Goal: Task Accomplishment & Management: Manage account settings

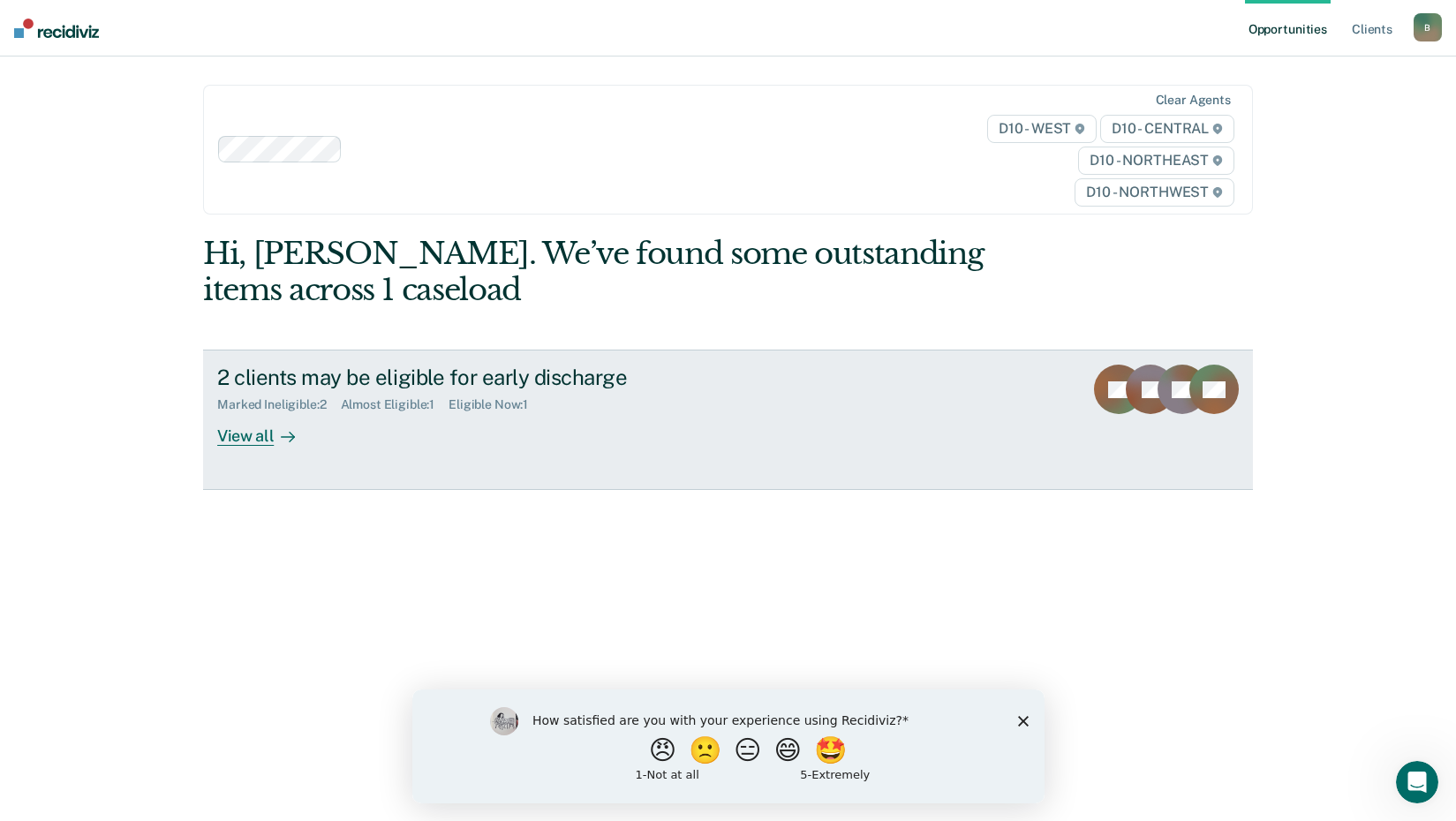
click at [396, 408] on div "Almost Eligible : 1" at bounding box center [395, 405] width 109 height 15
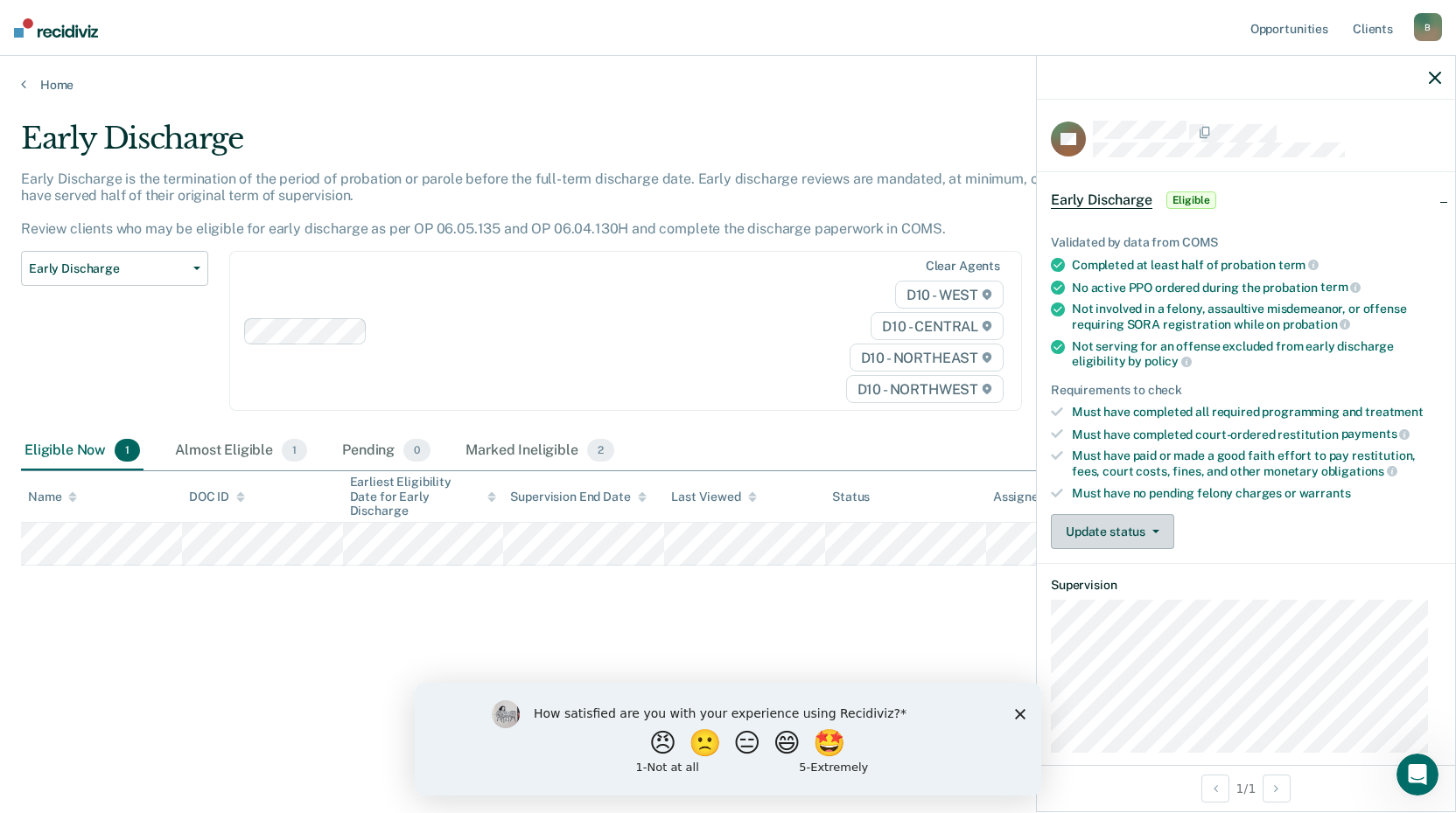
click at [1156, 530] on icon "button" at bounding box center [1156, 531] width 7 height 4
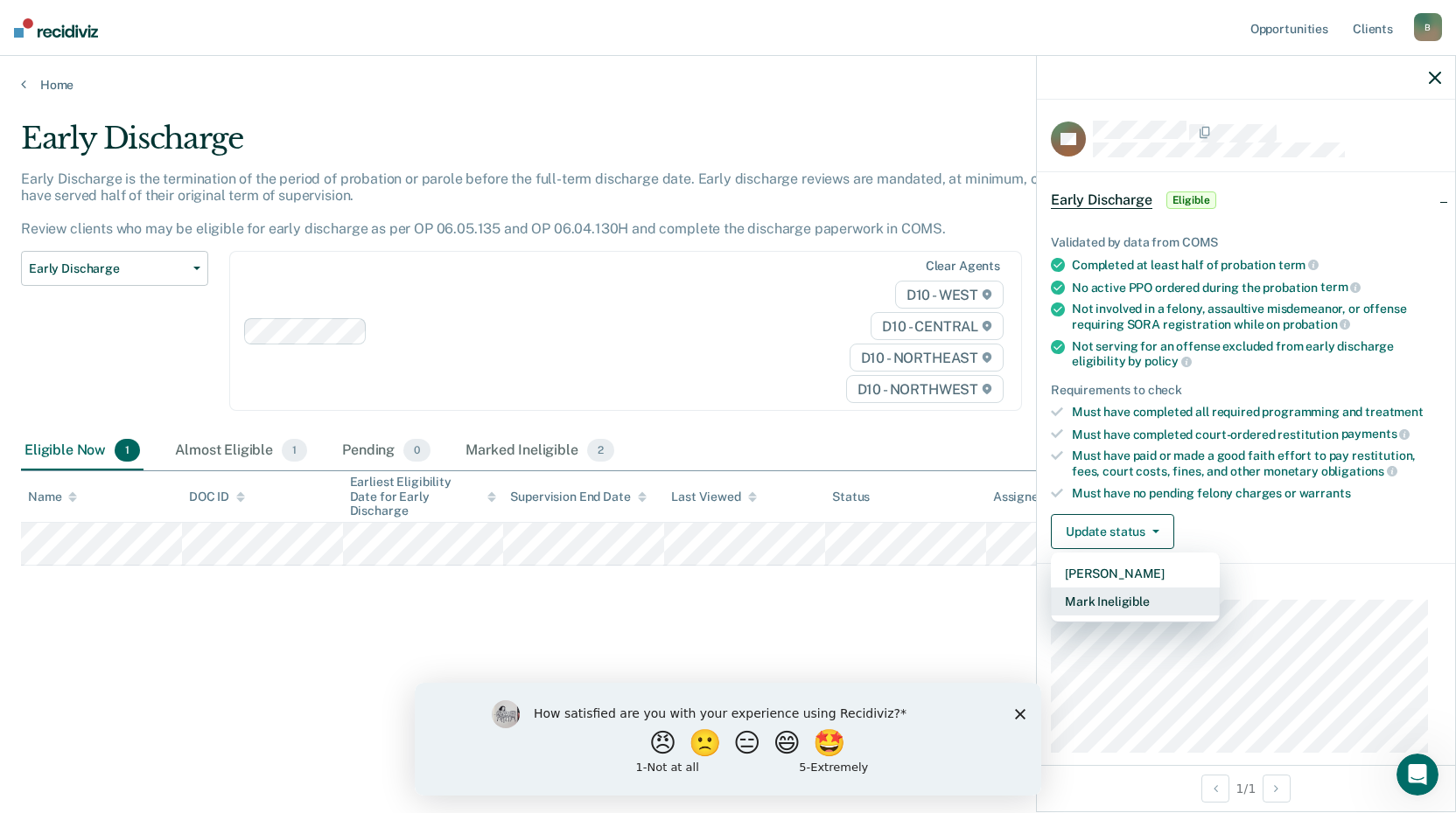
click at [1114, 597] on button "Mark Ineligible" at bounding box center [1135, 601] width 169 height 28
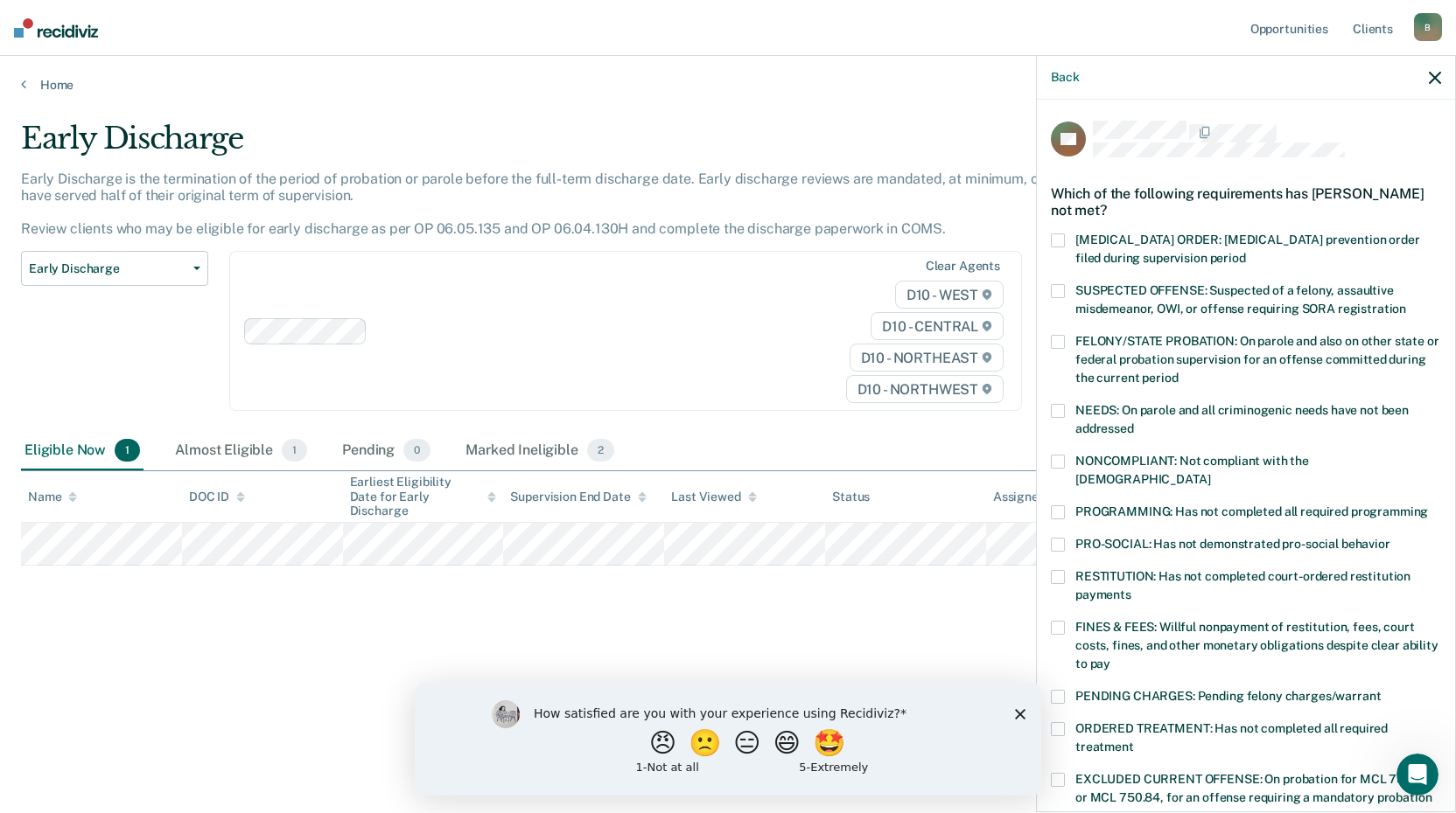
click at [1058, 506] on span at bounding box center [1058, 513] width 14 height 14
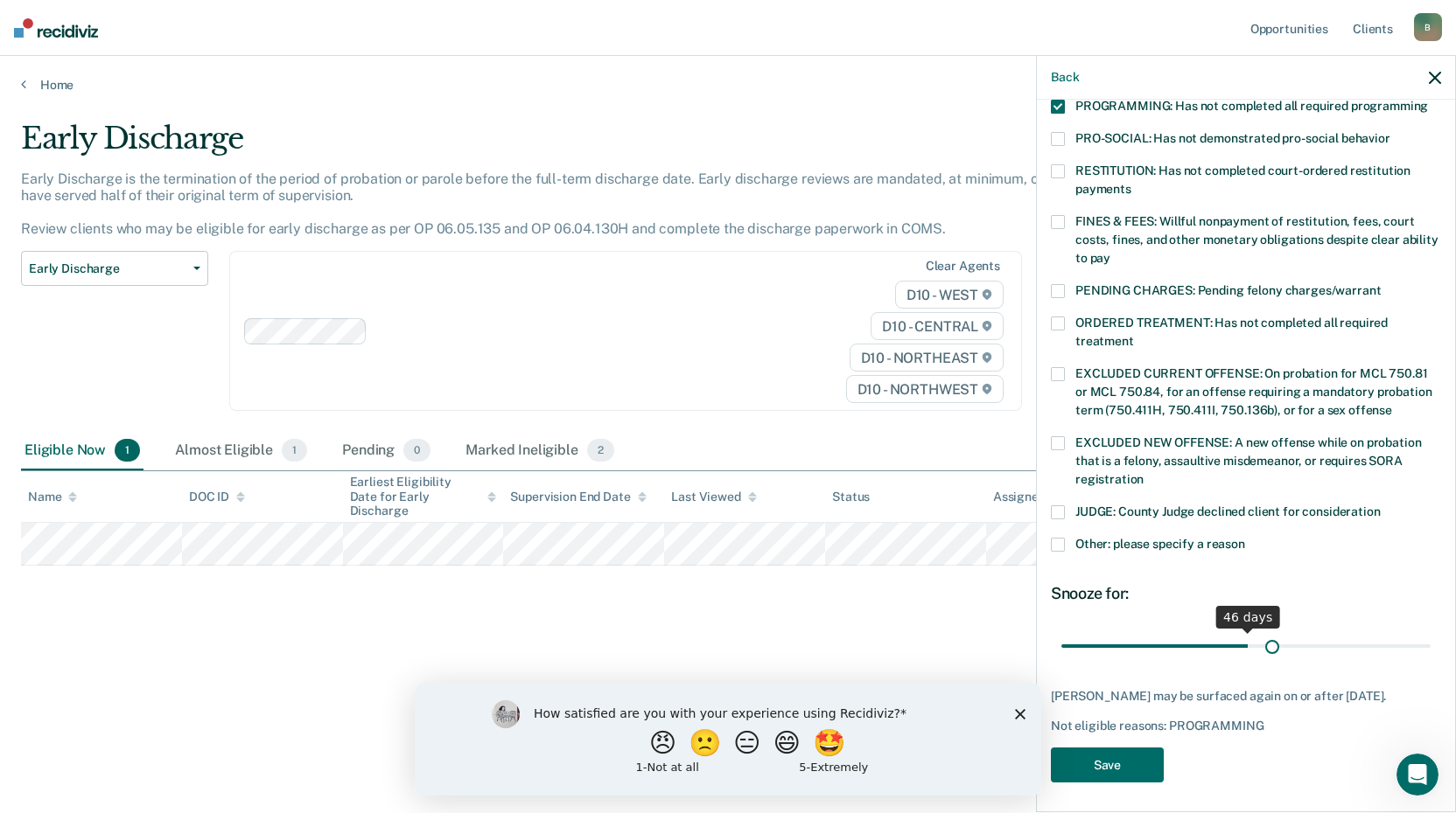
scroll to position [391, 0]
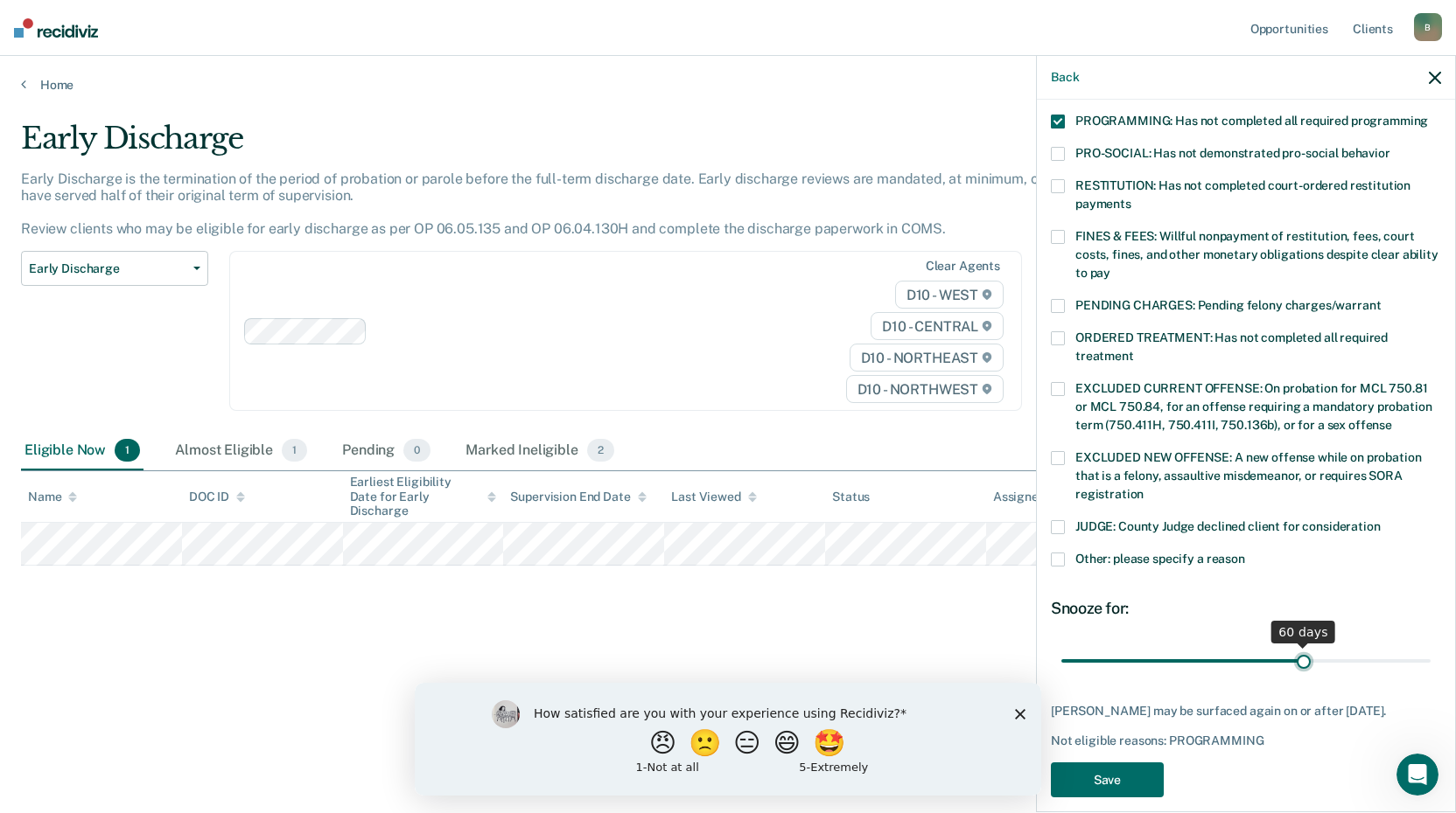
drag, startPoint x: 1180, startPoint y: 626, endPoint x: 1295, endPoint y: 632, distance: 115.2
type input "60"
click at [1295, 645] on input "range" at bounding box center [1245, 660] width 369 height 30
click at [1056, 553] on span at bounding box center [1058, 560] width 14 height 14
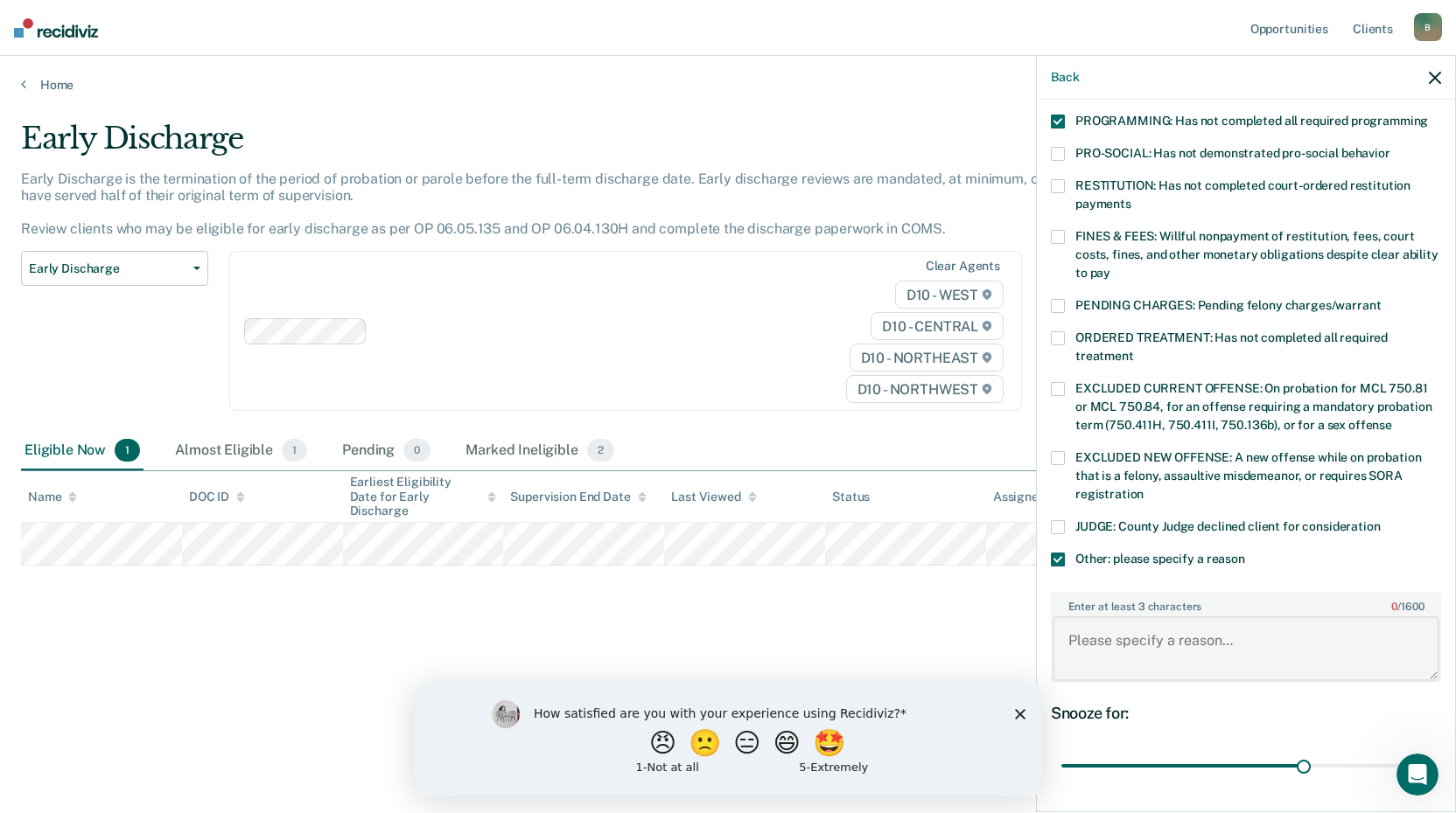
click at [1110, 622] on textarea "Enter at least 3 characters 0 / 1600" at bounding box center [1245, 649] width 387 height 65
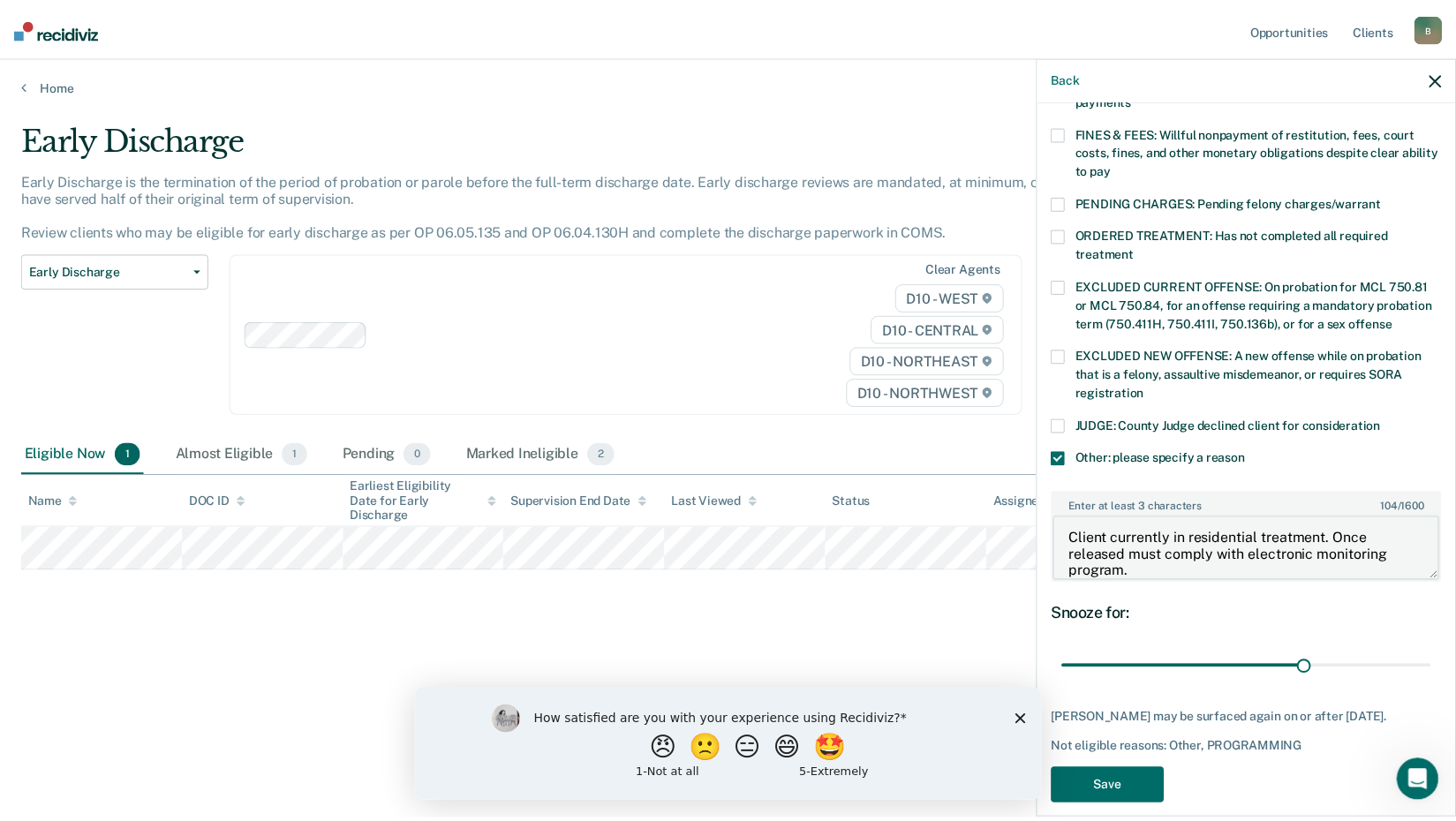
scroll to position [502, 0]
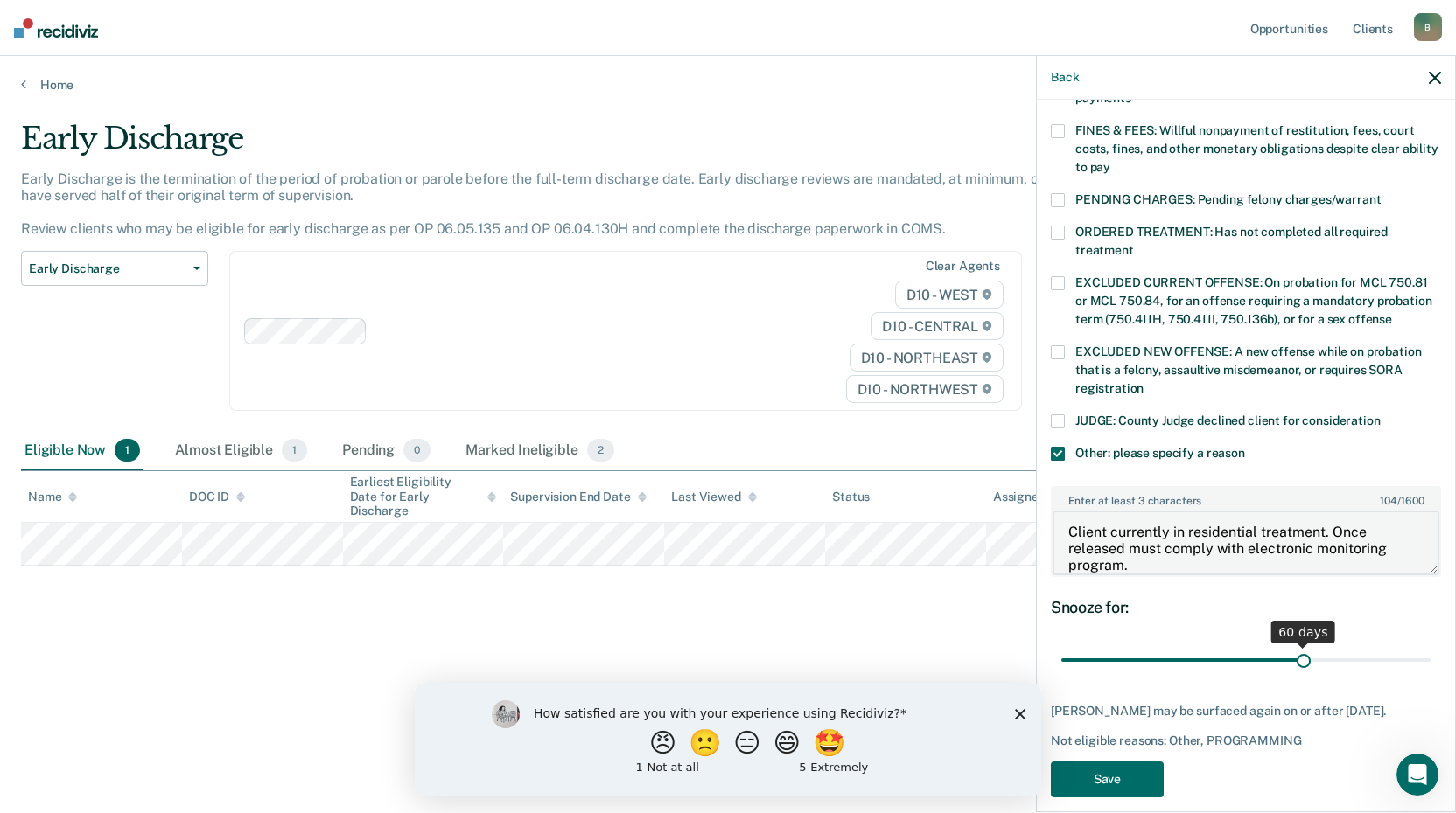
type textarea "Client currently in residential treatment. Once released must comply with elect…"
drag, startPoint x: 1291, startPoint y: 643, endPoint x: 1418, endPoint y: 644, distance: 127.0
type input "90"
click at [1418, 645] on input "range" at bounding box center [1245, 660] width 369 height 30
click at [1135, 787] on button "Save" at bounding box center [1107, 779] width 113 height 36
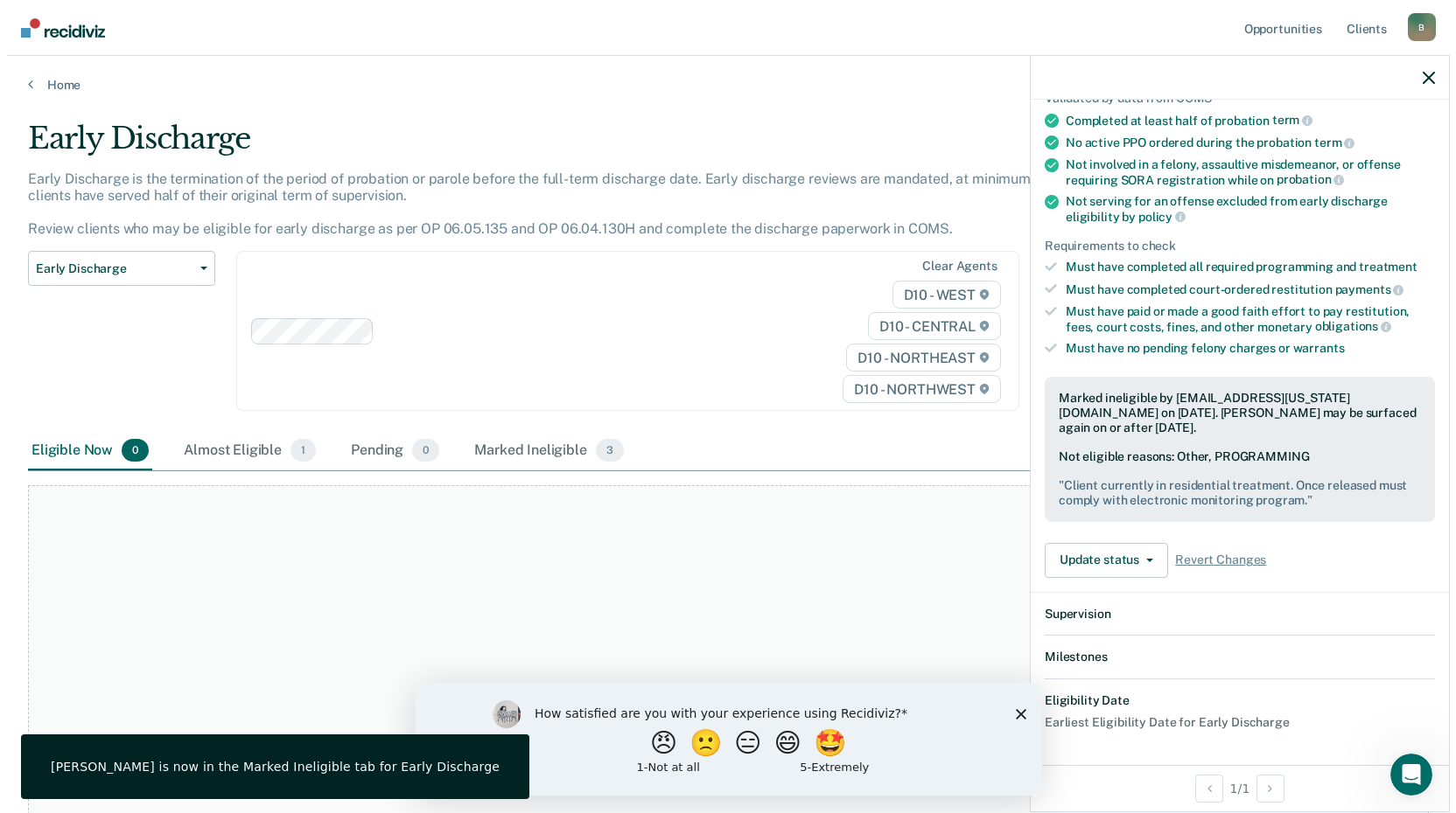
scroll to position [342, 0]
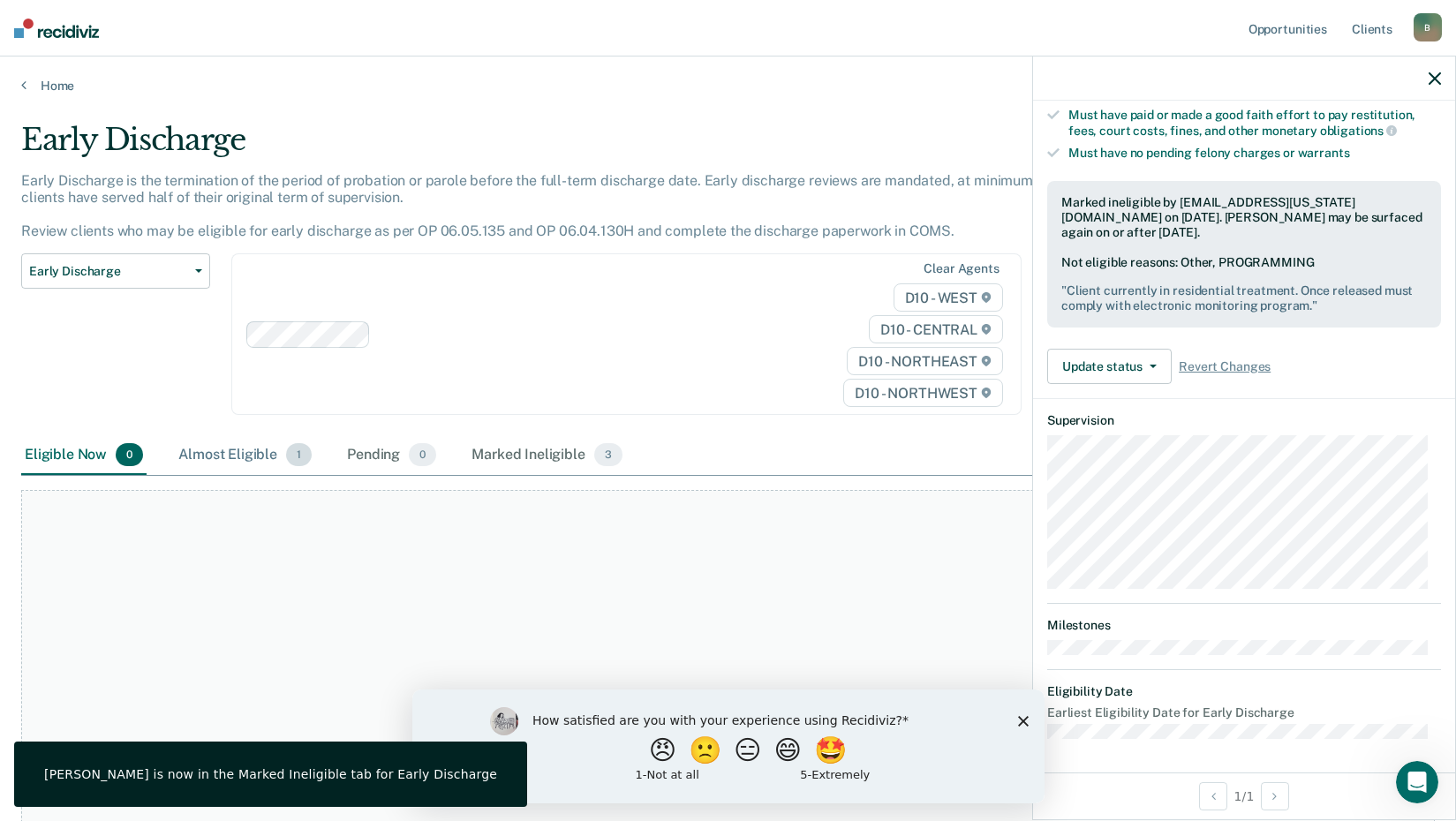
click at [270, 460] on div "Almost Eligible 1" at bounding box center [245, 455] width 140 height 39
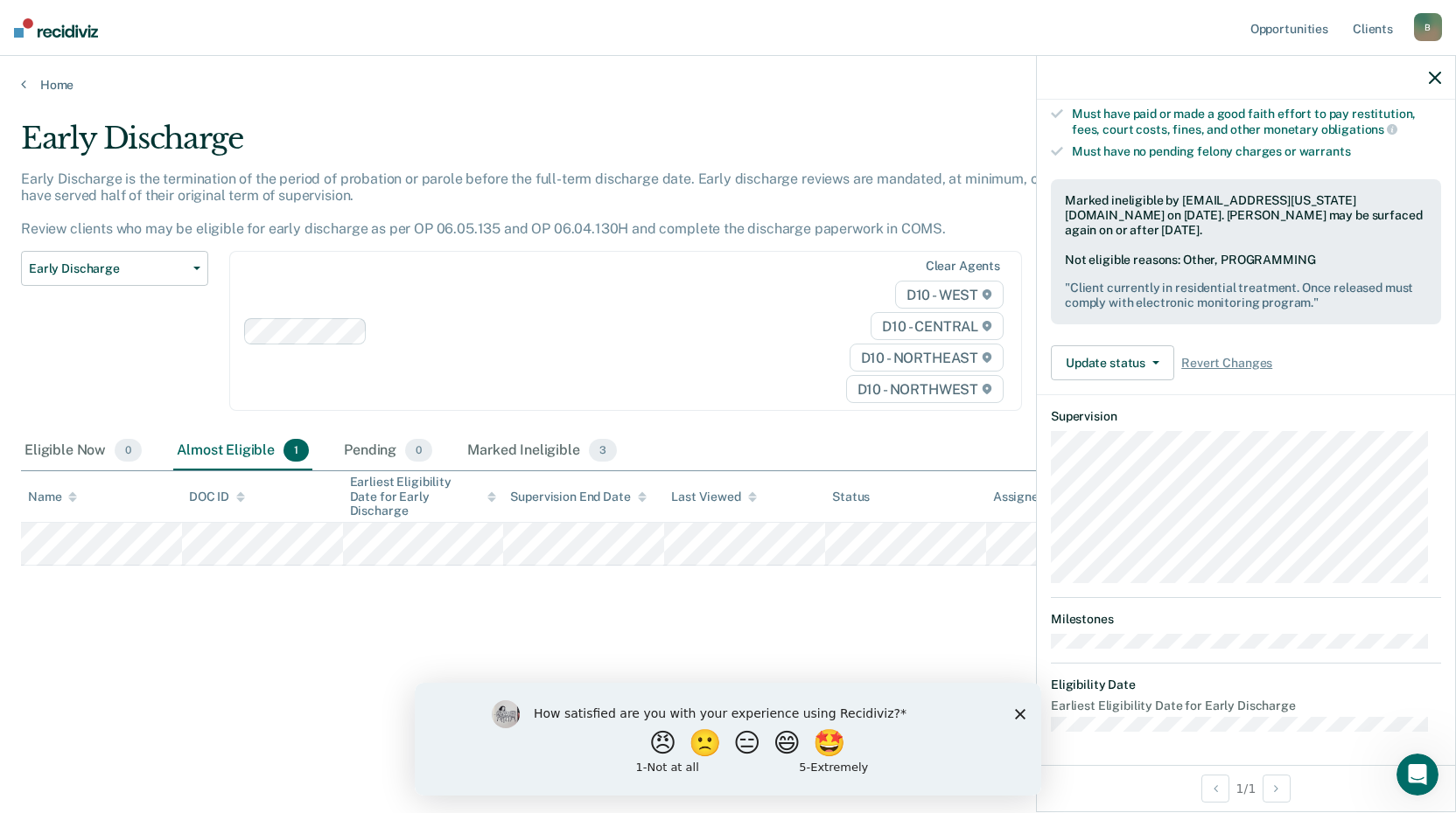
click at [1430, 77] on icon "button" at bounding box center [1435, 78] width 12 height 12
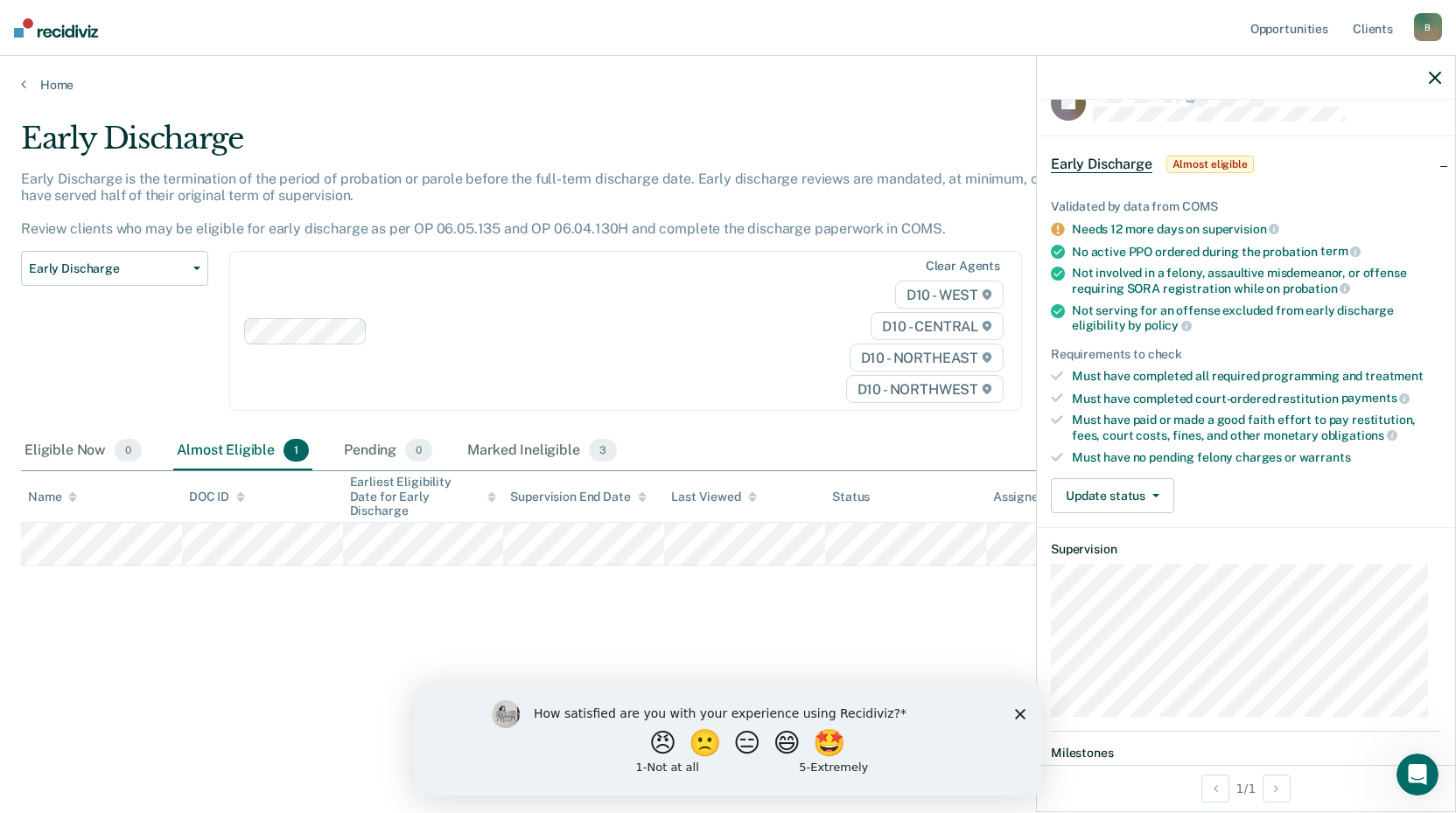
scroll to position [12, 0]
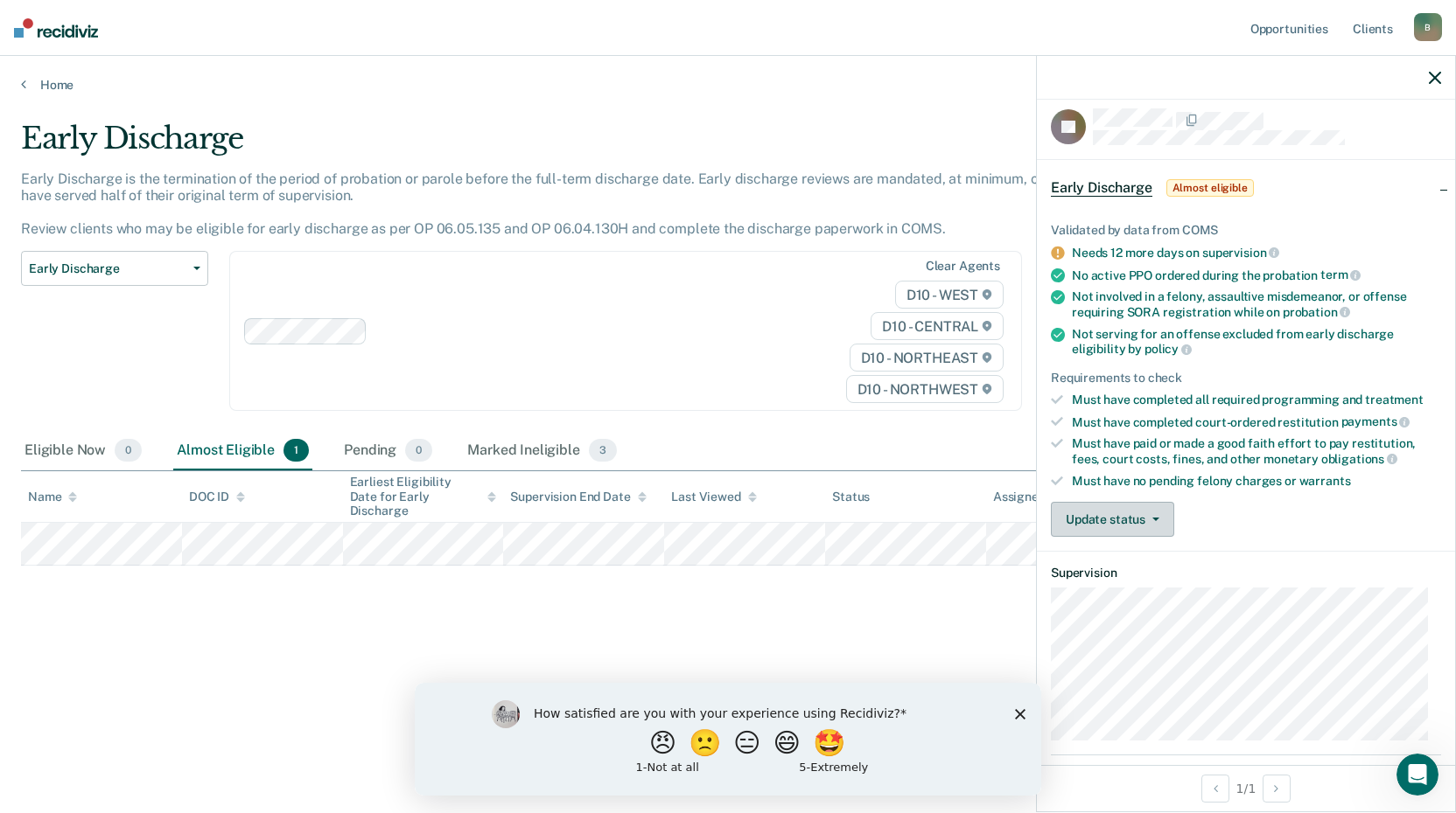
click at [1158, 515] on button "Update status" at bounding box center [1112, 519] width 124 height 35
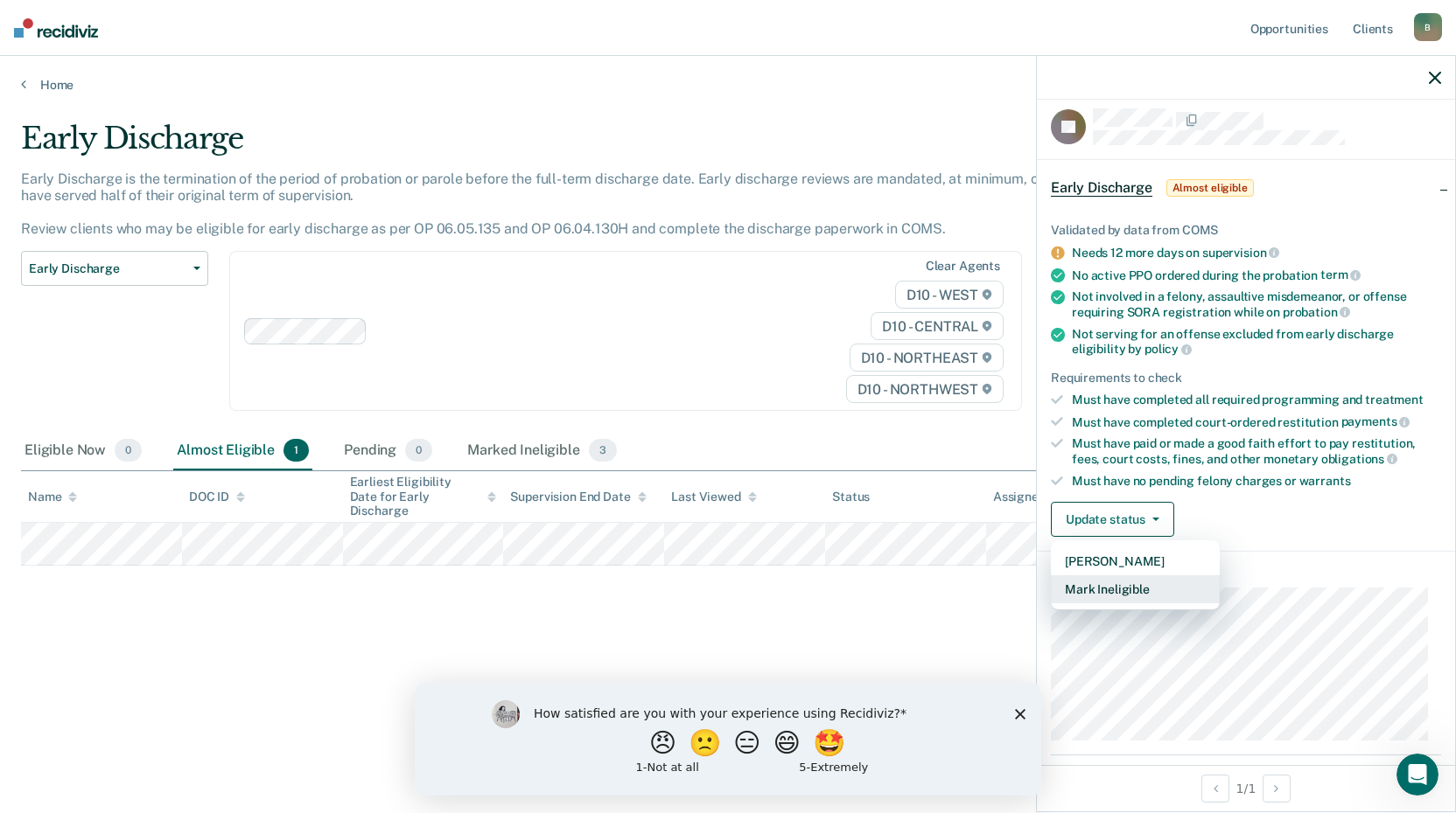
click at [1136, 585] on button "Mark Ineligible" at bounding box center [1135, 589] width 169 height 28
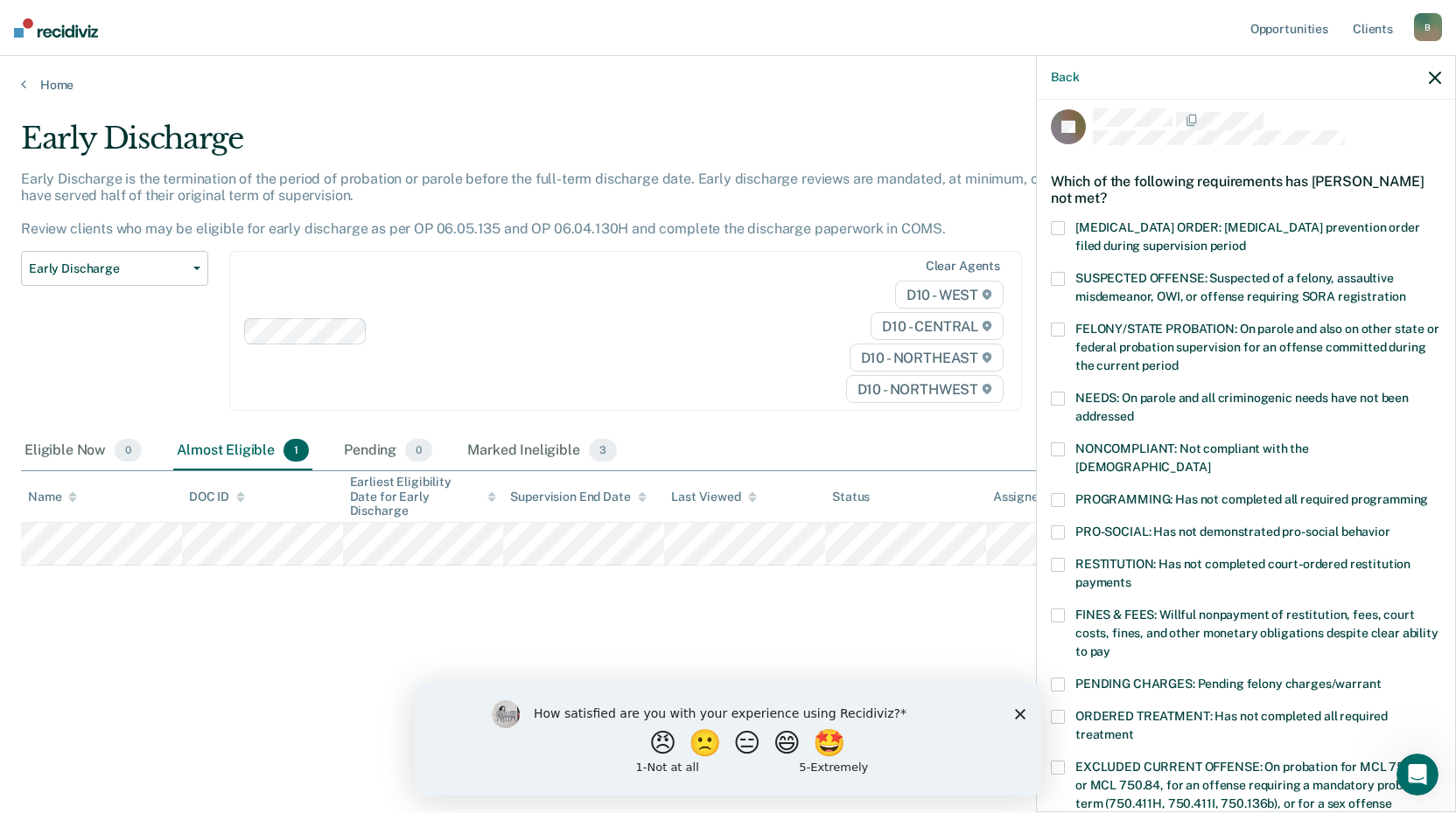
click at [1061, 493] on span at bounding box center [1058, 500] width 14 height 14
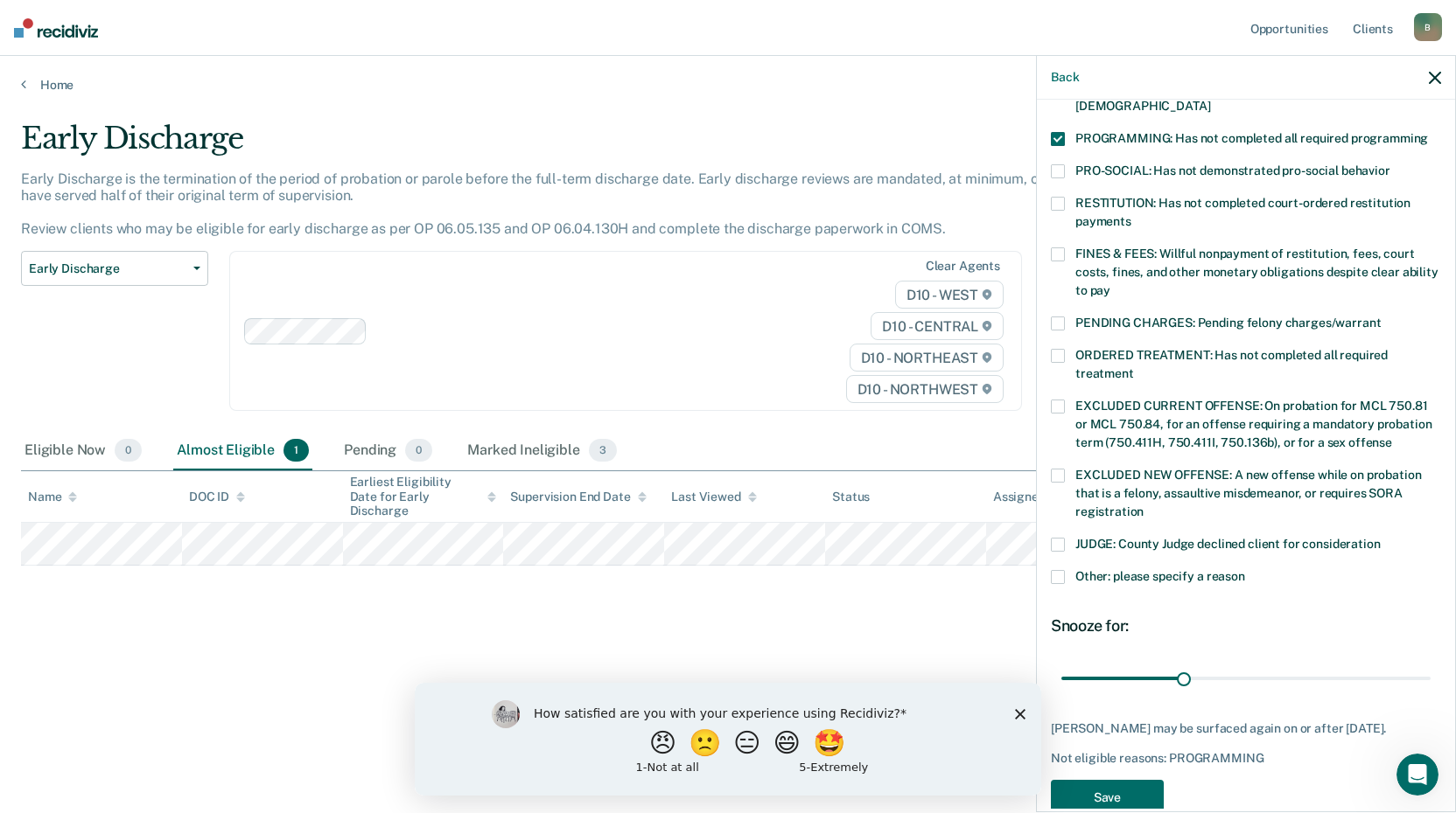
scroll to position [391, 0]
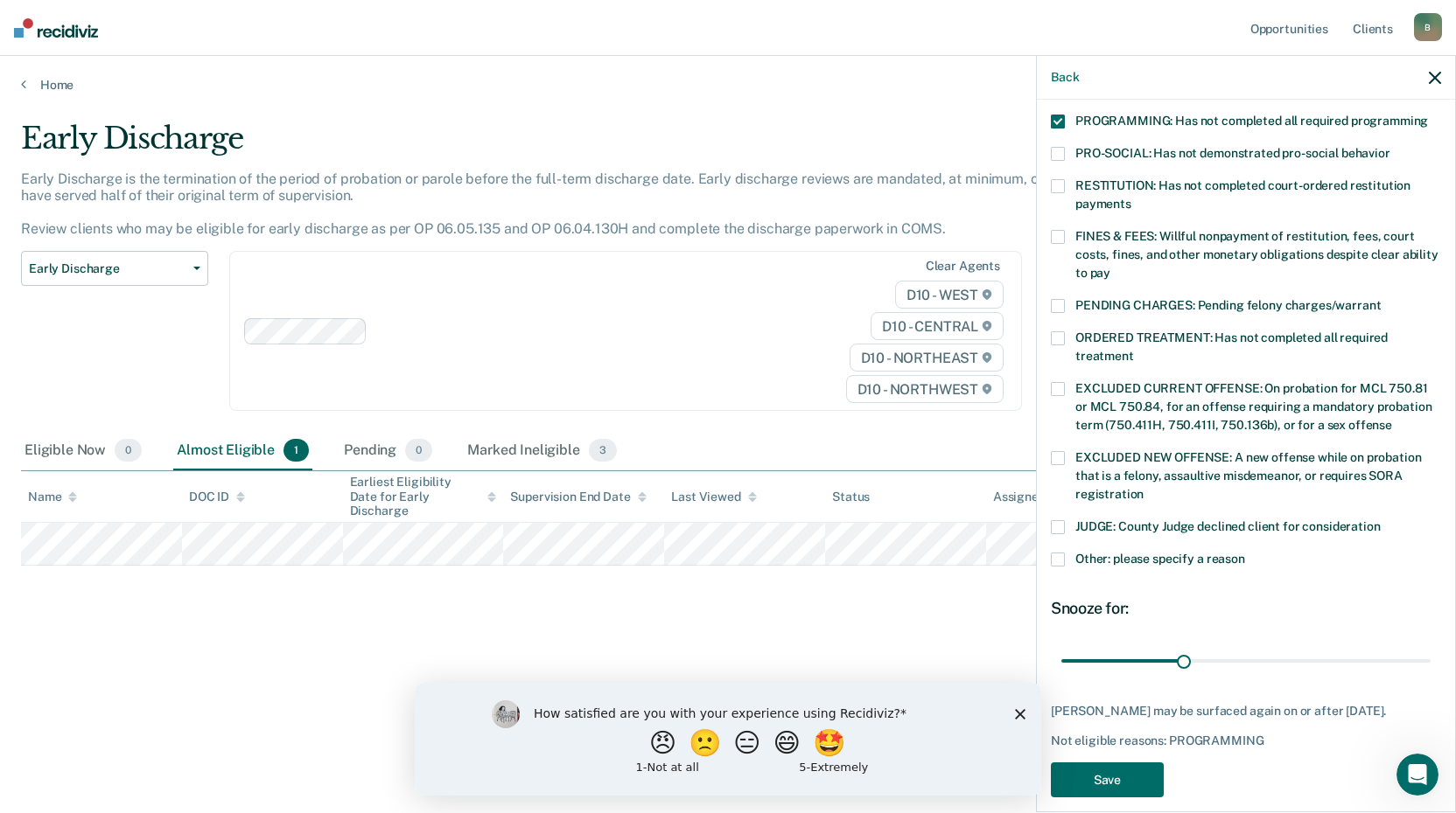
click at [1057, 553] on span at bounding box center [1058, 560] width 14 height 14
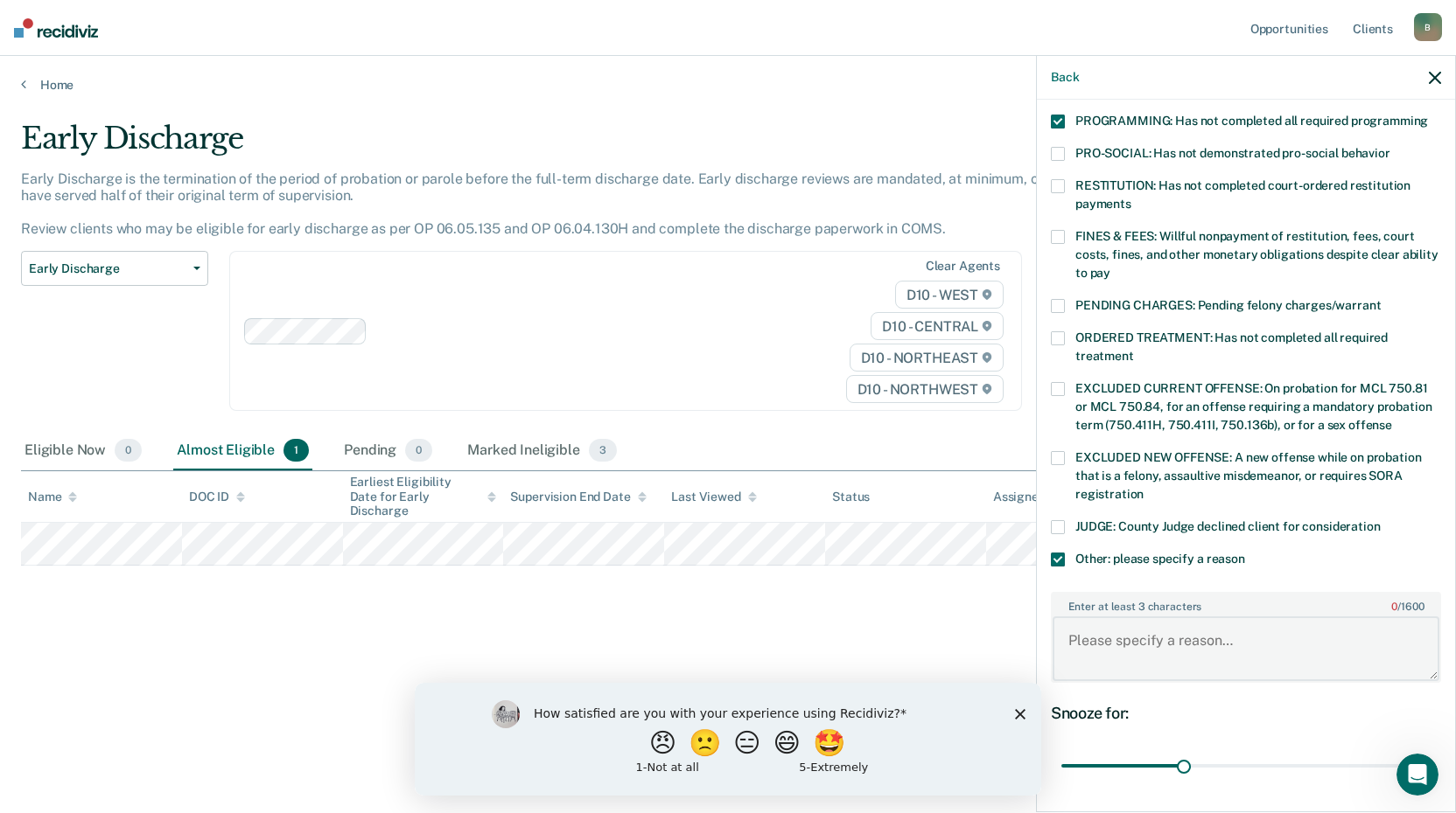
click at [1121, 630] on textarea "Enter at least 3 characters 0 / 1600" at bounding box center [1245, 649] width 387 height 65
type textarea "Client currently in residential treatment, once released must comply with elect…"
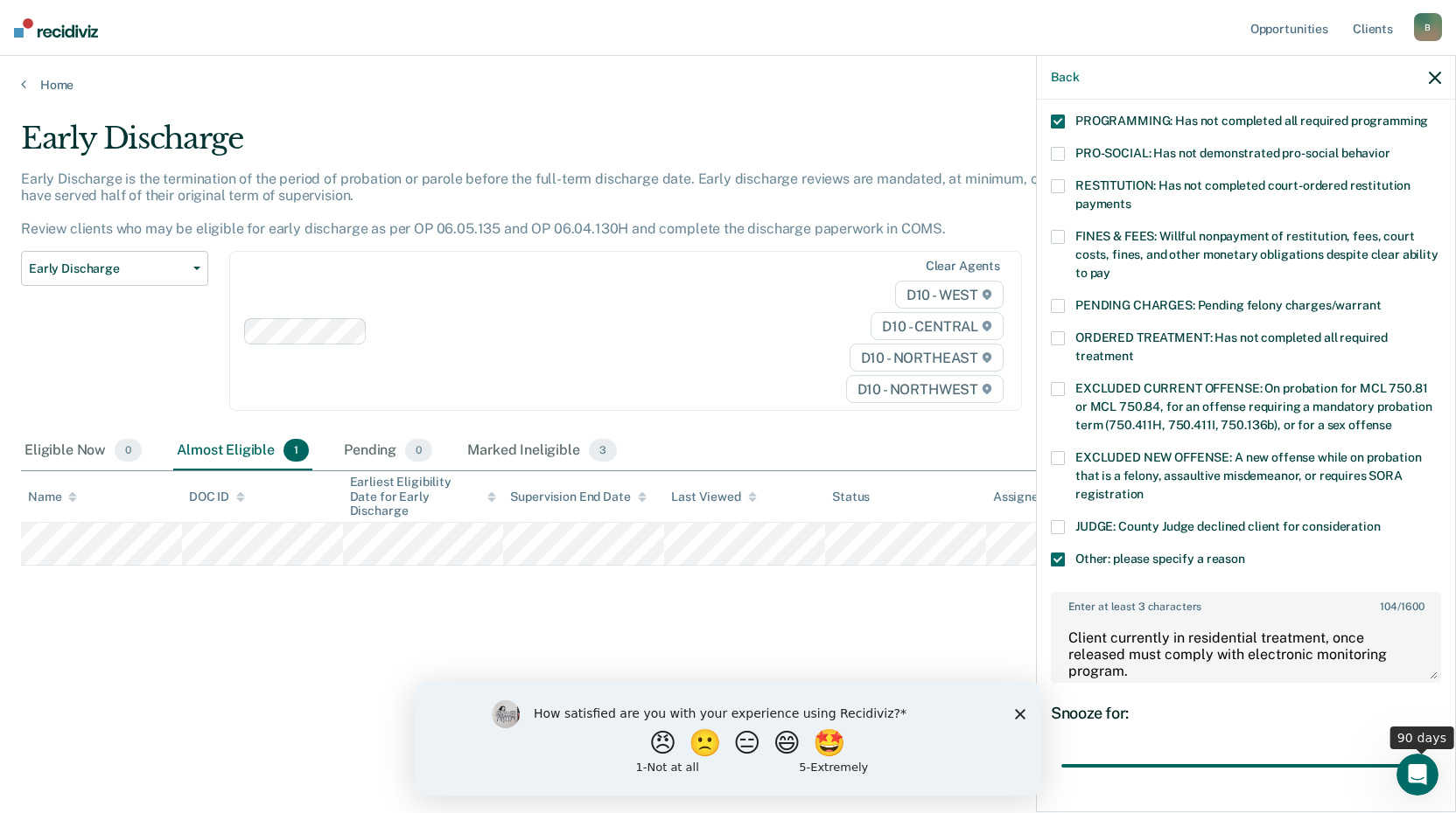
drag, startPoint x: 1181, startPoint y: 746, endPoint x: 1449, endPoint y: 745, distance: 268.0
type input "90"
click at [1430, 751] on input "range" at bounding box center [1245, 766] width 369 height 30
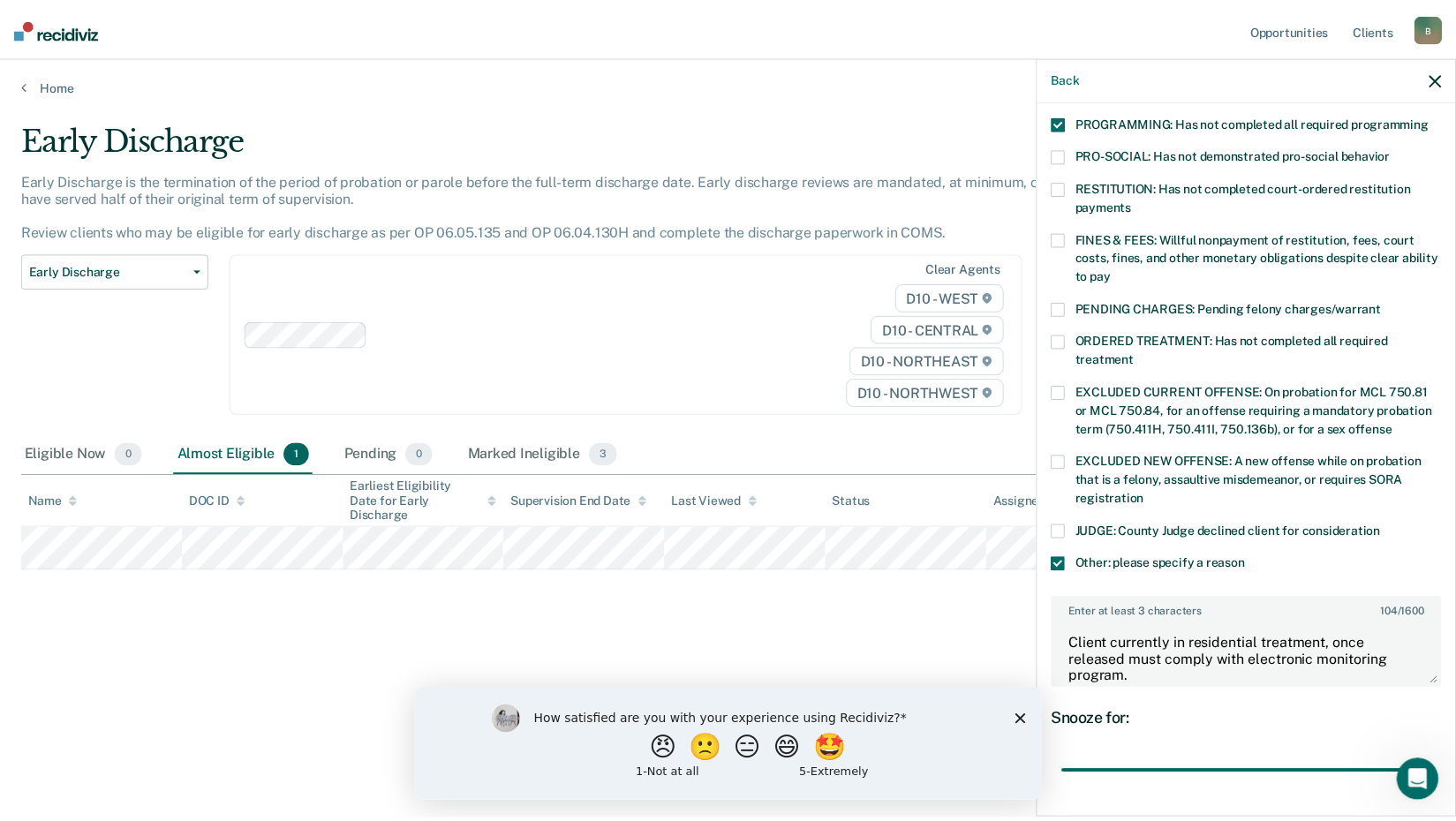
scroll to position [502, 0]
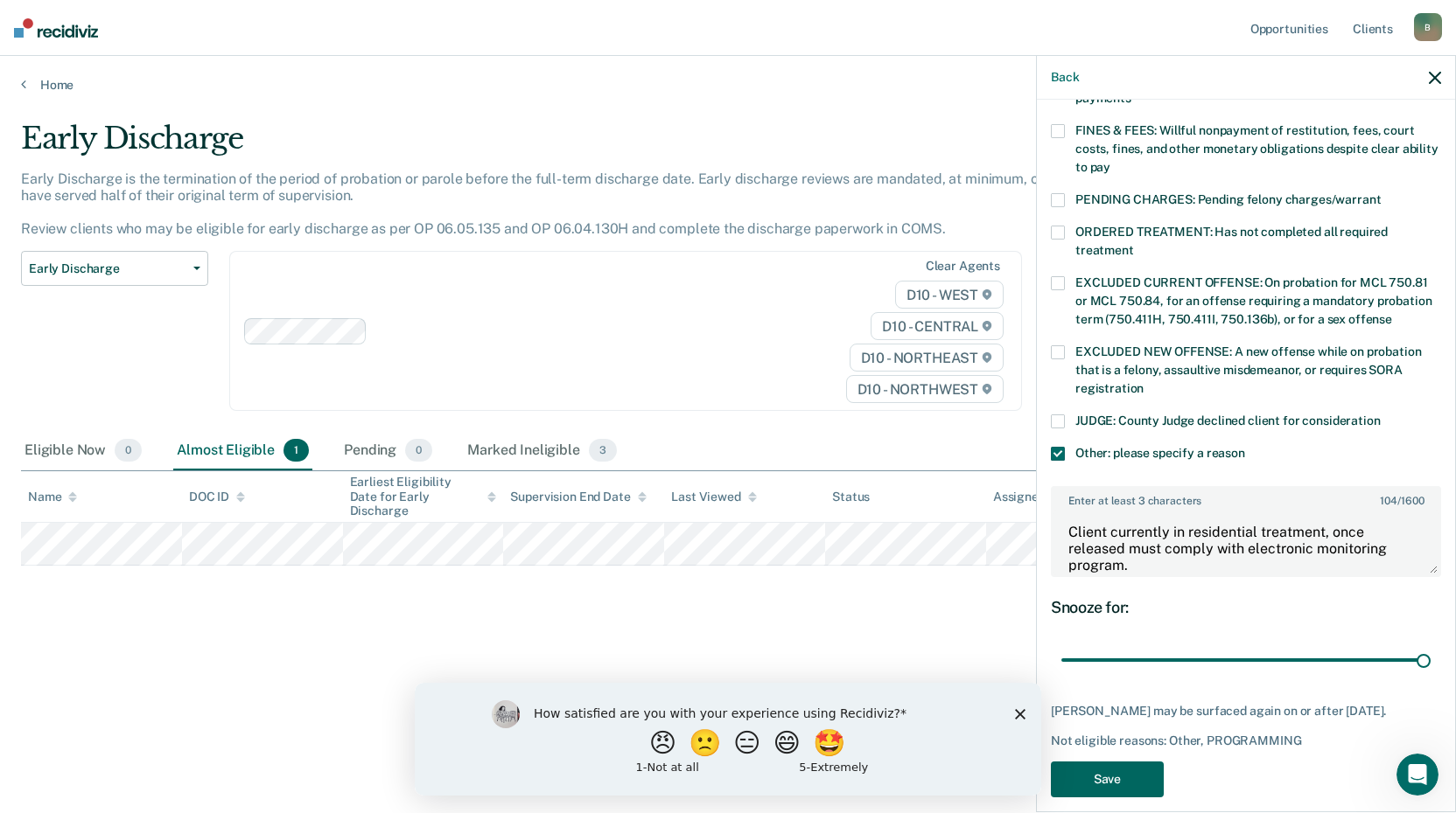
click at [1091, 761] on button "Save" at bounding box center [1107, 779] width 113 height 36
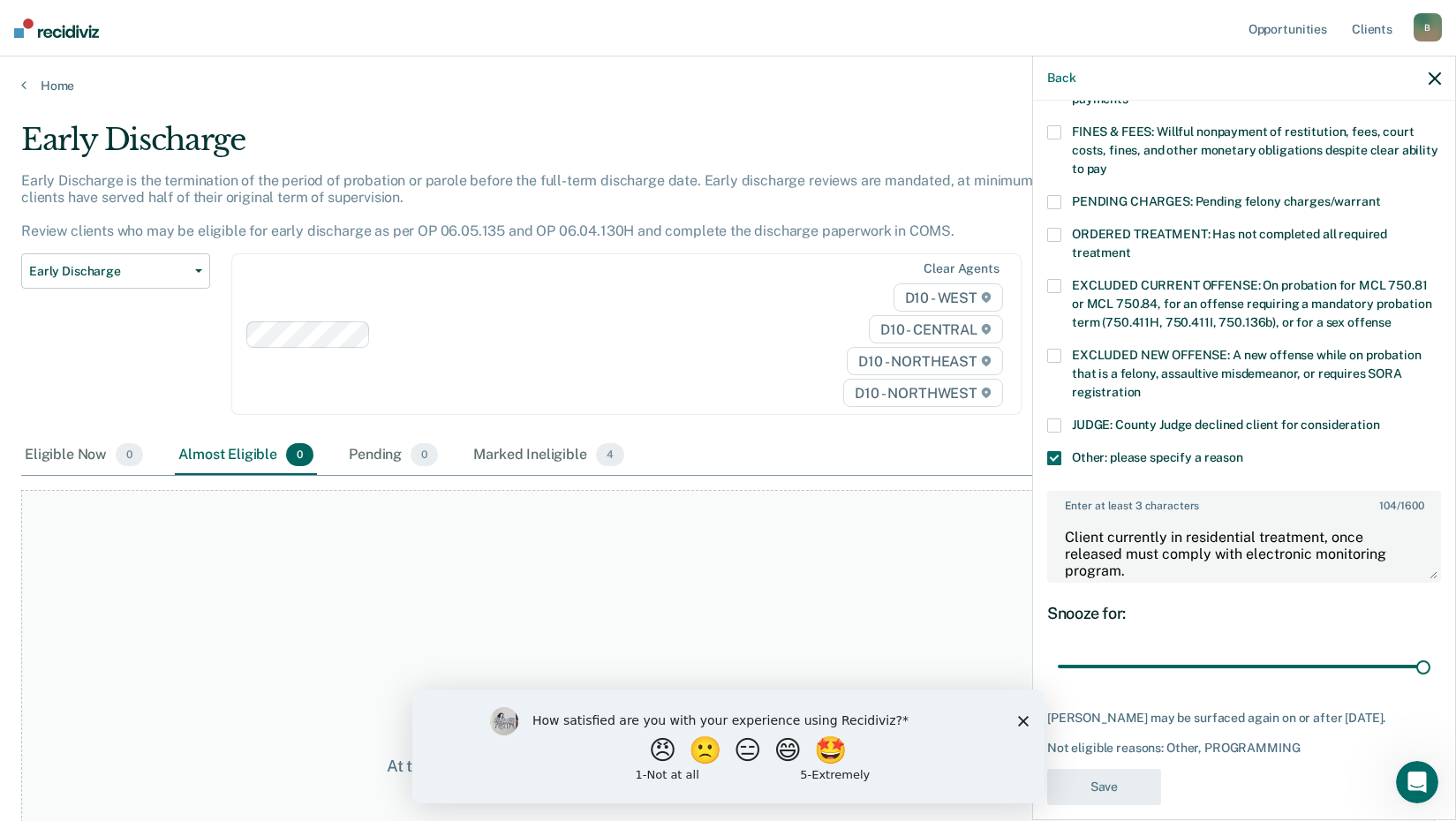
scroll to position [363, 0]
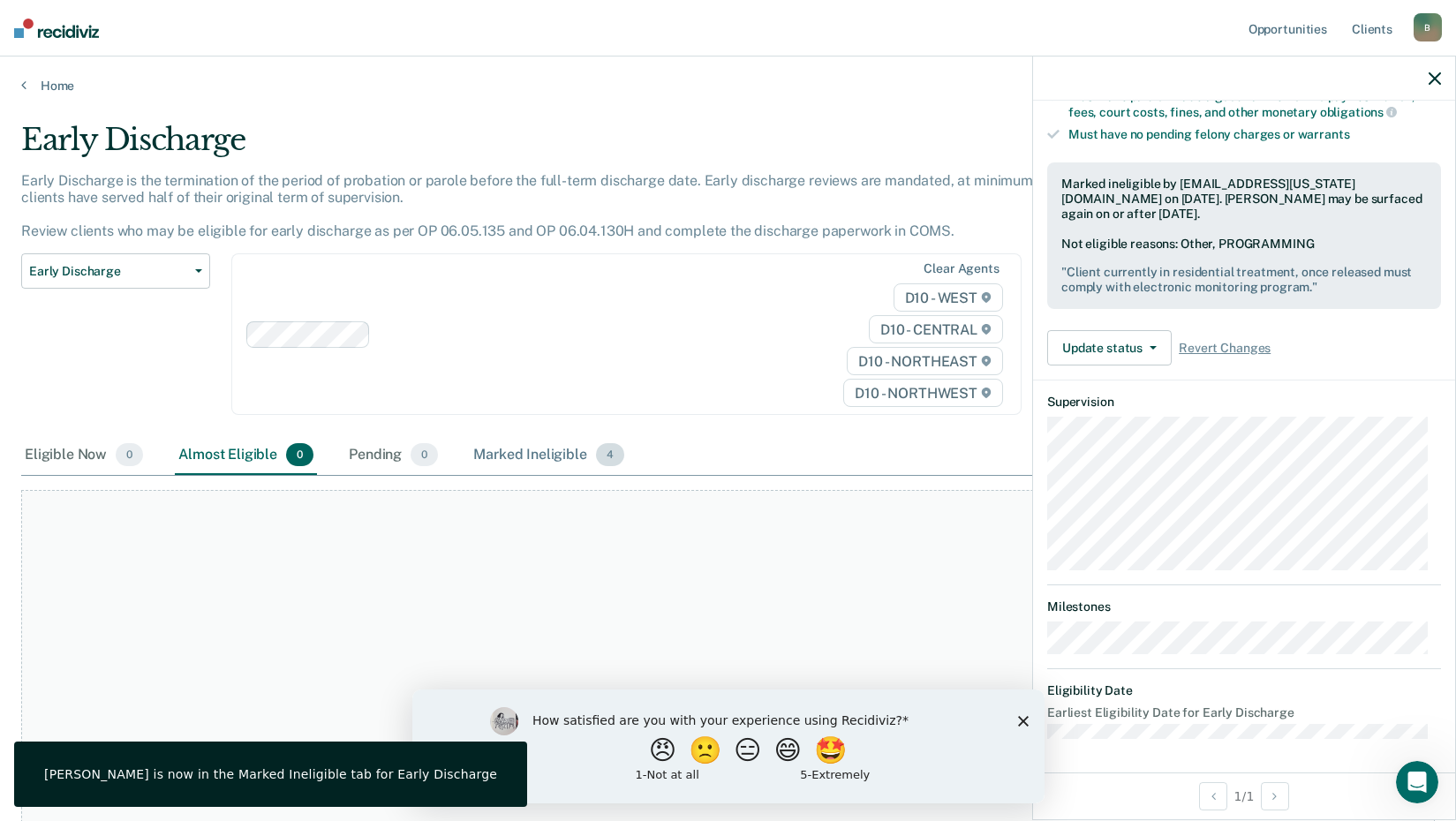
click at [551, 452] on div "Marked Ineligible 4" at bounding box center [549, 455] width 158 height 39
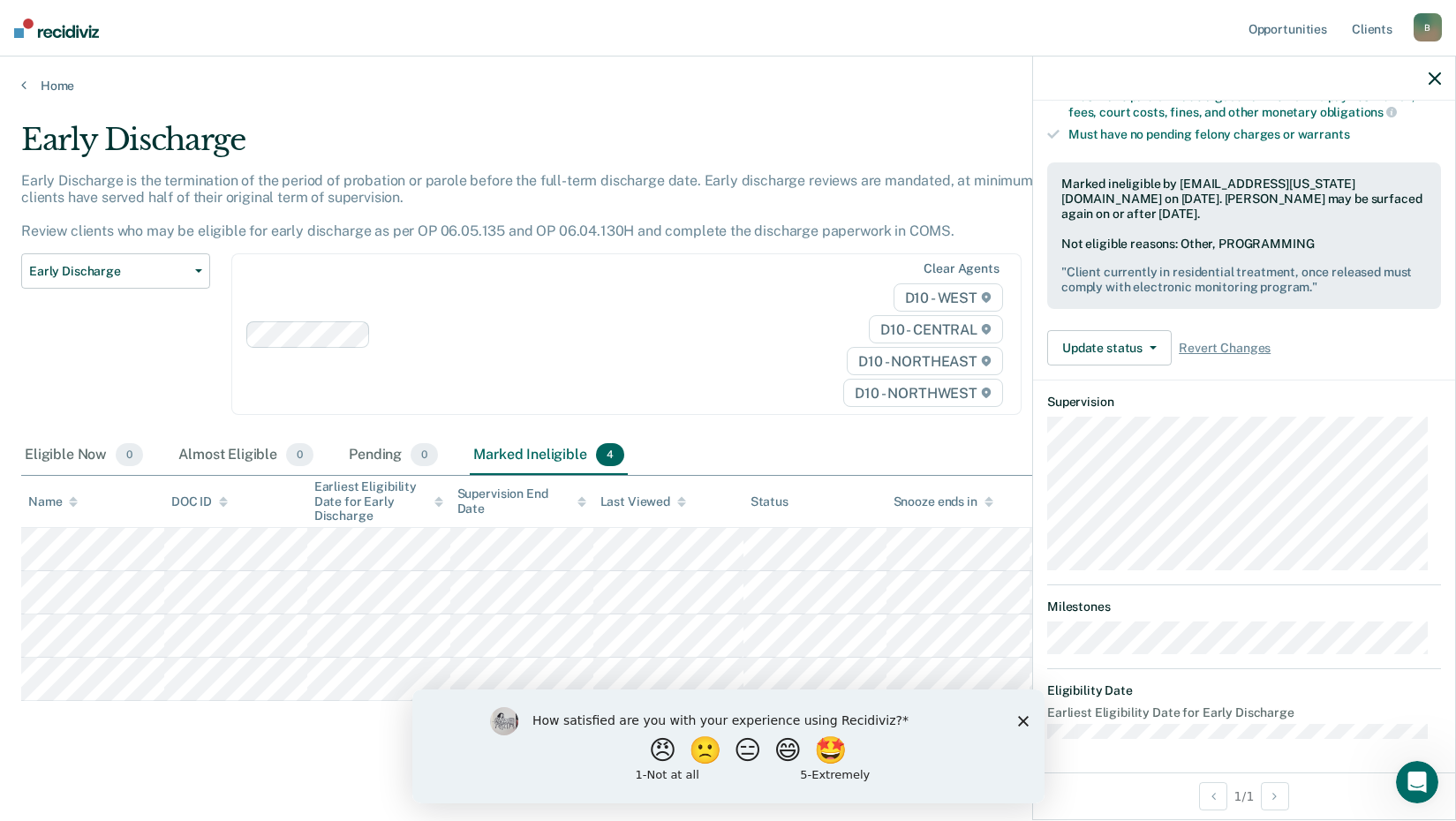
click at [1024, 721] on polygon "Close survey" at bounding box center [1023, 721] width 11 height 11
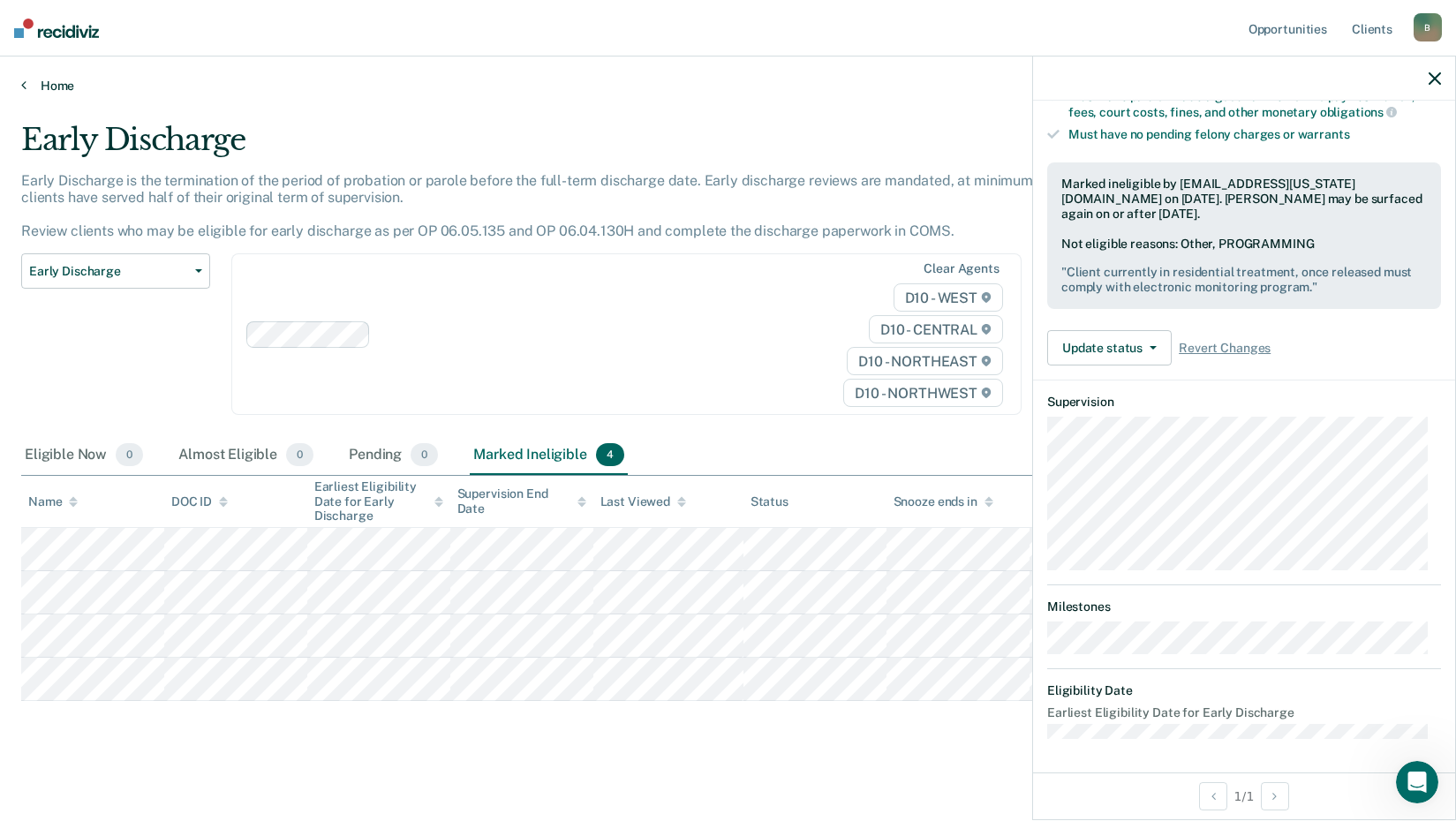
click at [32, 88] on link "Home" at bounding box center [728, 86] width 1414 height 16
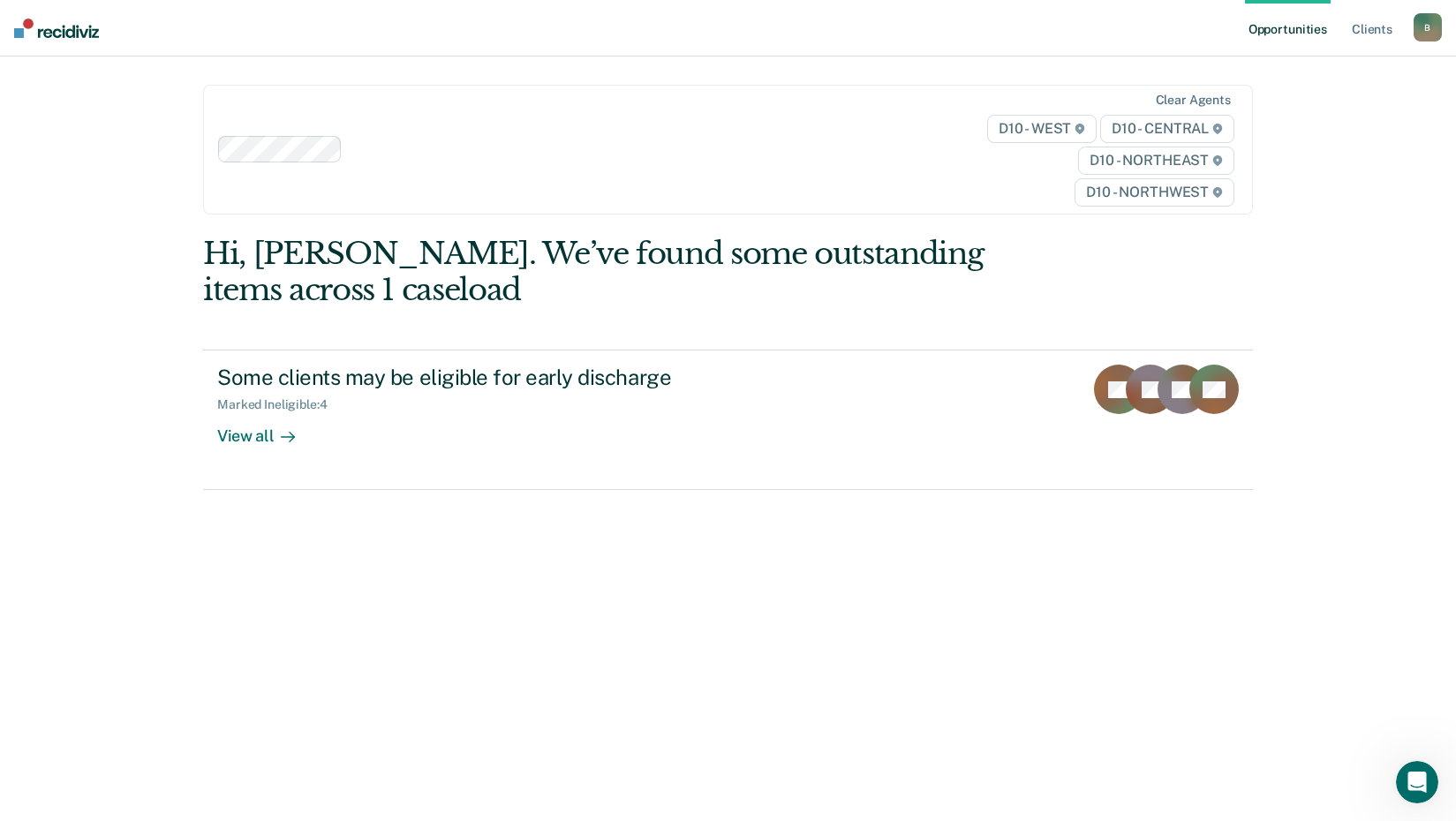
click at [1438, 29] on div "B" at bounding box center [1427, 27] width 28 height 28
click at [1304, 125] on div "Profile How it works Log Out" at bounding box center [1356, 93] width 170 height 86
click at [1305, 116] on link "Log Out" at bounding box center [1356, 116] width 142 height 15
